Goal: Navigation & Orientation: Find specific page/section

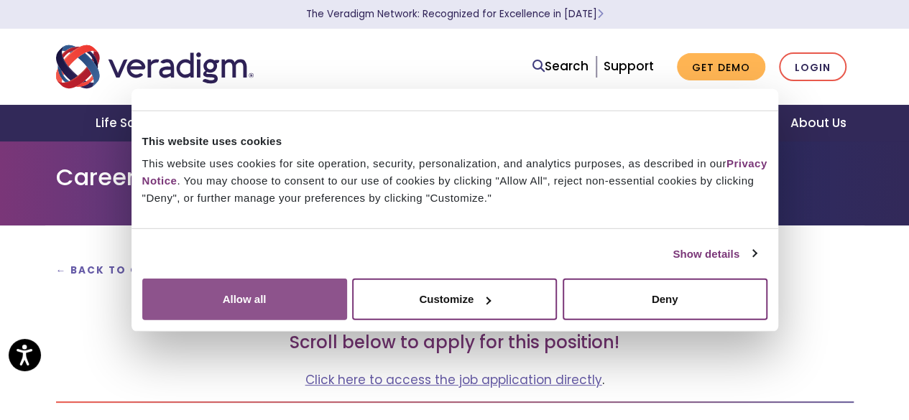
click at [347, 279] on button "Allow all" at bounding box center [244, 300] width 205 height 42
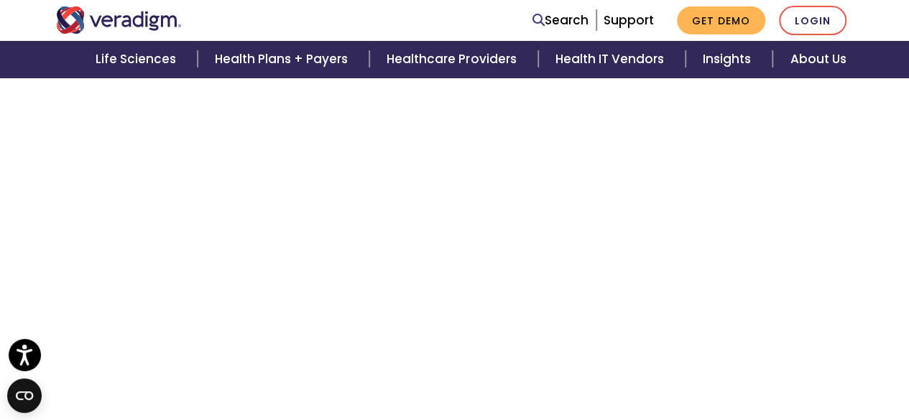
scroll to position [415, 0]
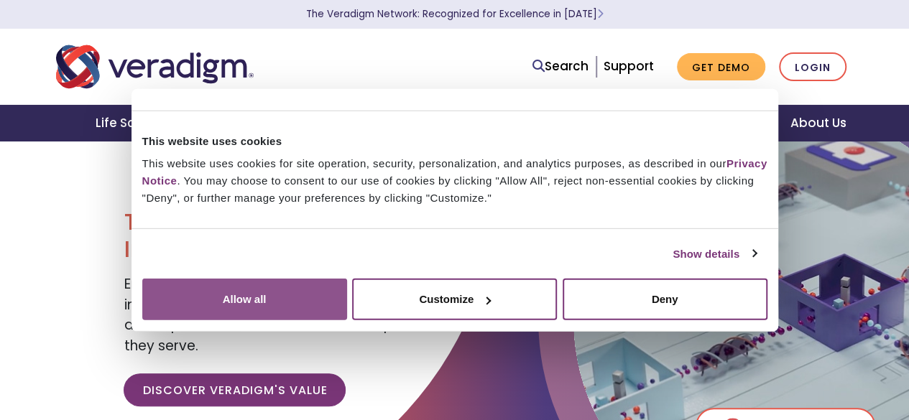
click at [347, 279] on button "Allow all" at bounding box center [244, 300] width 205 height 42
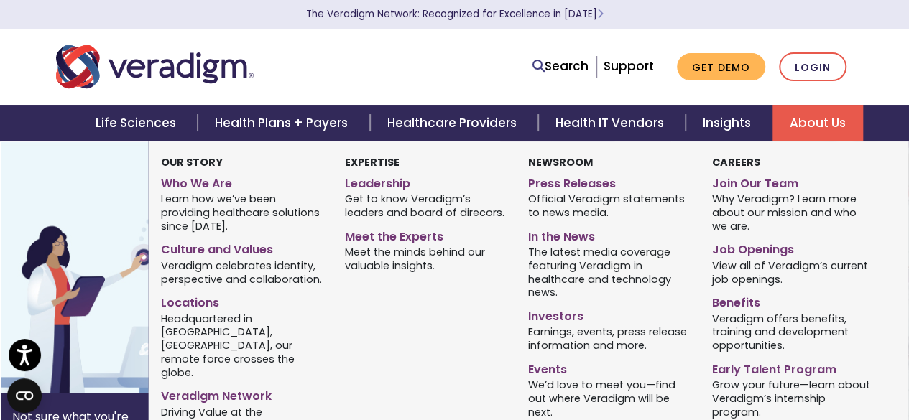
click at [829, 123] on link "About Us" at bounding box center [818, 123] width 91 height 37
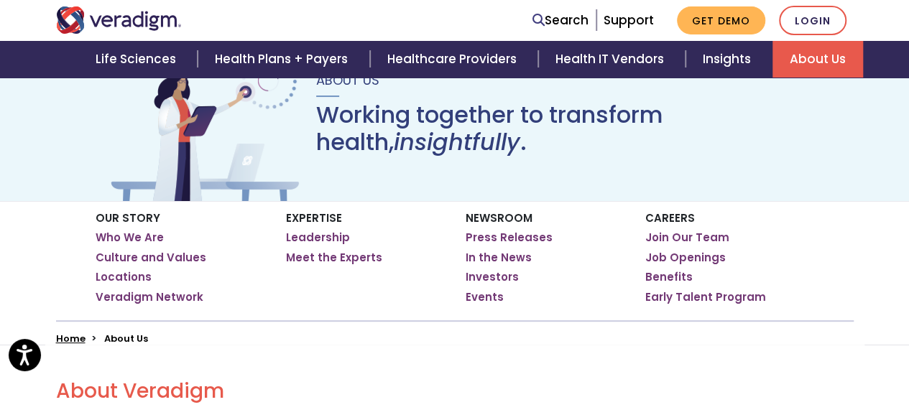
scroll to position [116, 0]
click at [135, 278] on link "Locations" at bounding box center [124, 277] width 56 height 14
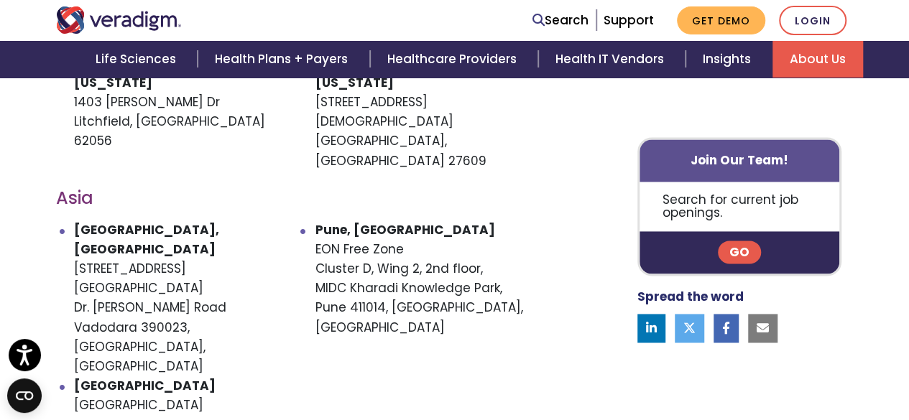
scroll to position [947, 0]
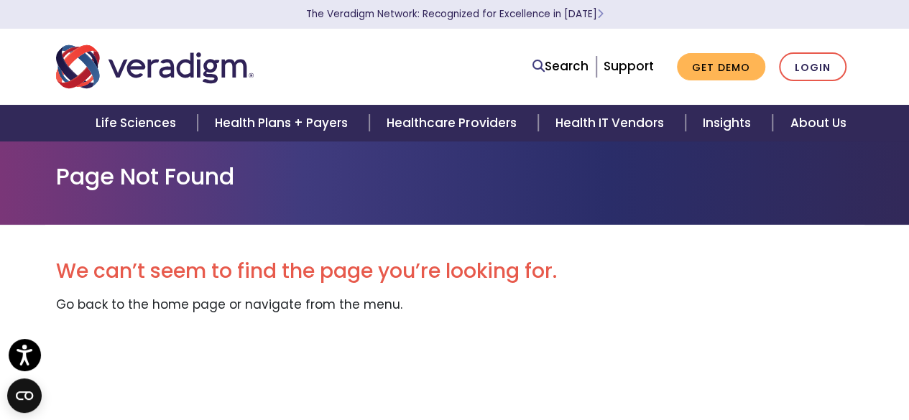
scroll to position [4, 0]
